Goal: Obtain resource: Download file/media

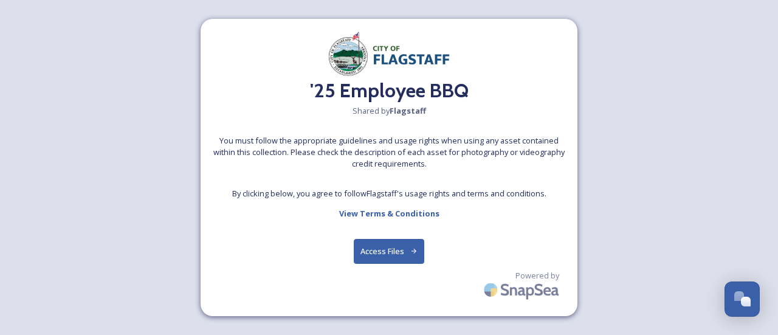
click at [369, 247] on button "Access Files" at bounding box center [389, 251] width 71 height 25
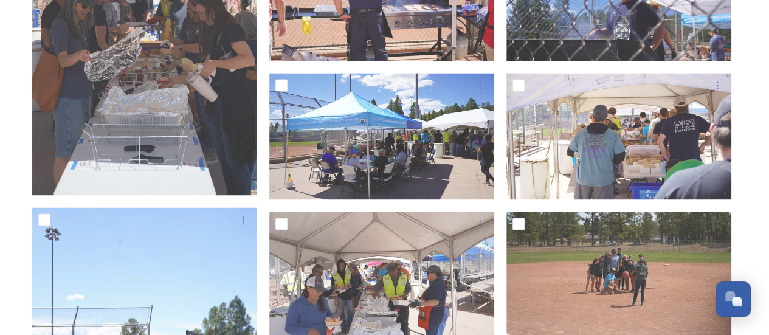
scroll to position [860, 0]
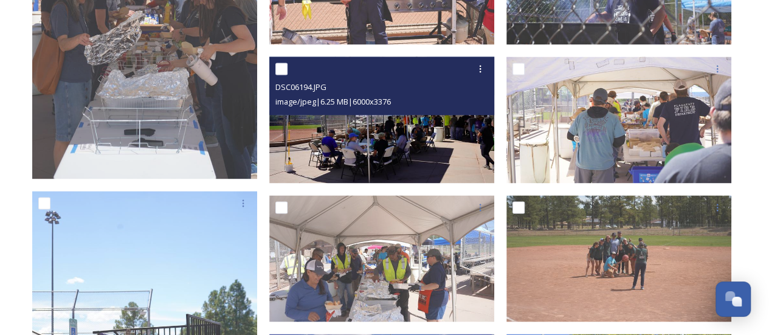
click at [393, 158] on img at bounding box center [381, 120] width 225 height 126
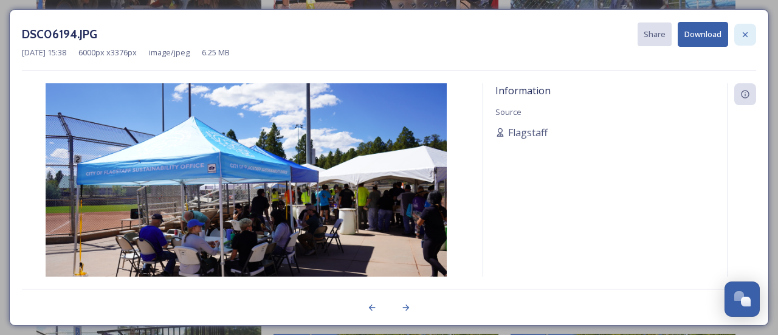
click at [748, 35] on icon at bounding box center [745, 35] width 10 height 10
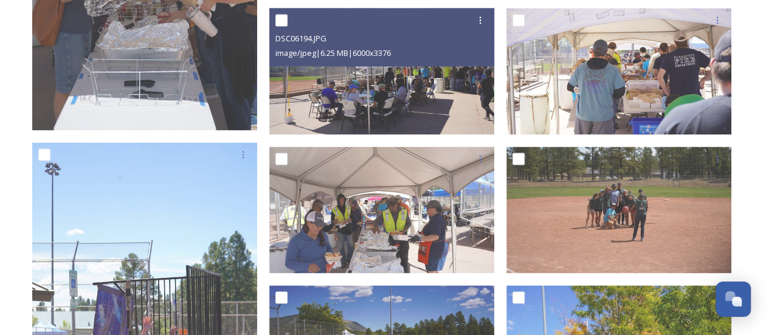
scroll to position [933, 0]
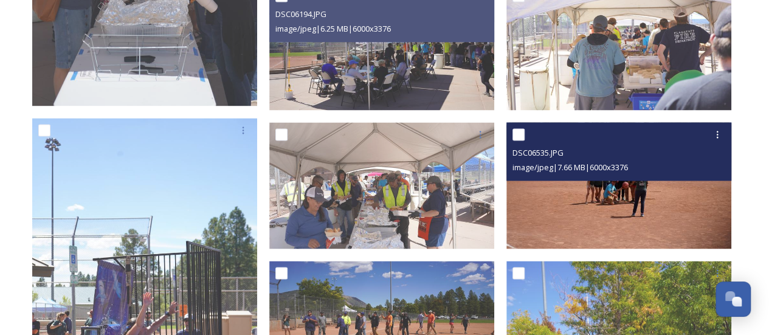
click at [647, 210] on img at bounding box center [618, 185] width 225 height 126
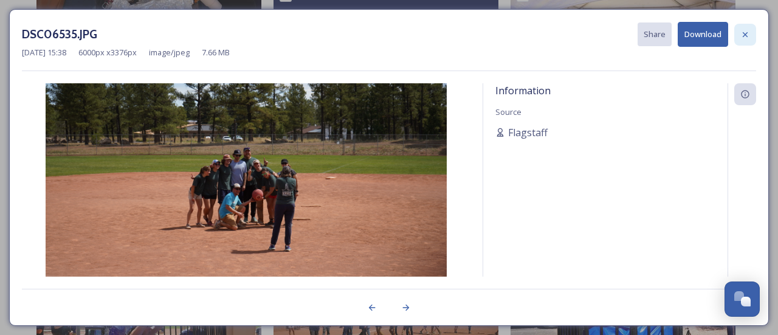
click at [744, 36] on icon at bounding box center [745, 35] width 10 height 10
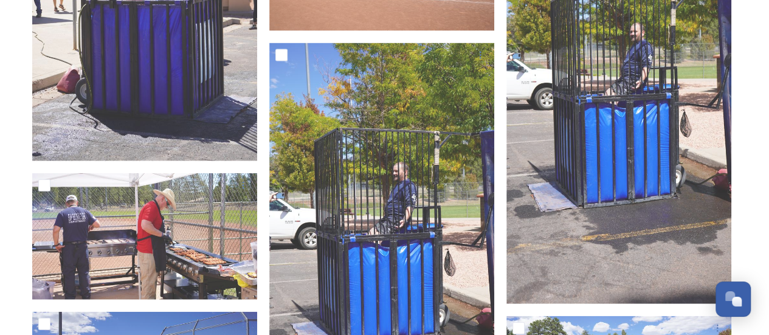
scroll to position [1330, 0]
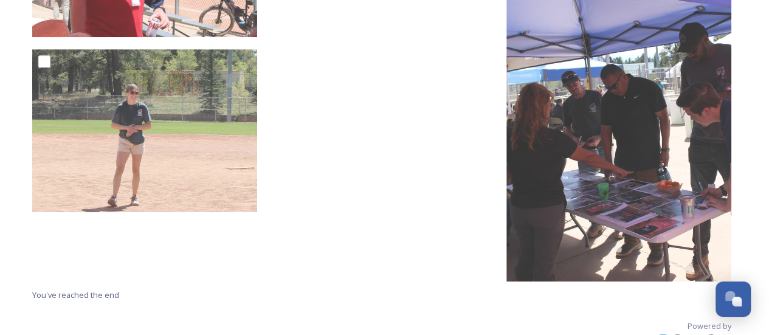
scroll to position [11824, 0]
